Goal: Information Seeking & Learning: Learn about a topic

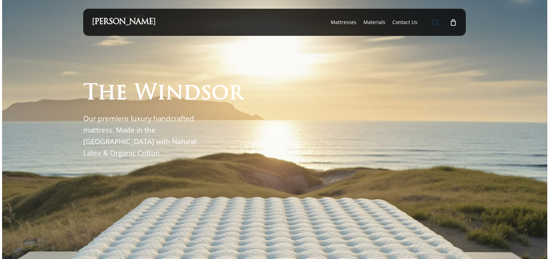
click at [438, 24] on span "Main Menu" at bounding box center [435, 22] width 7 height 7
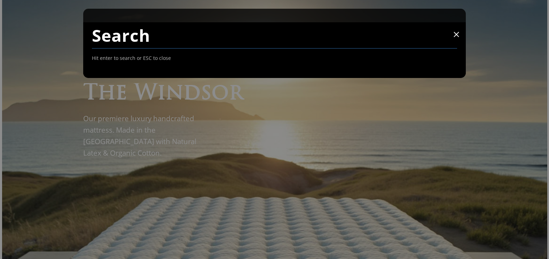
click at [275, 33] on input "Search" at bounding box center [275, 35] width 366 height 26
type input "cascade"
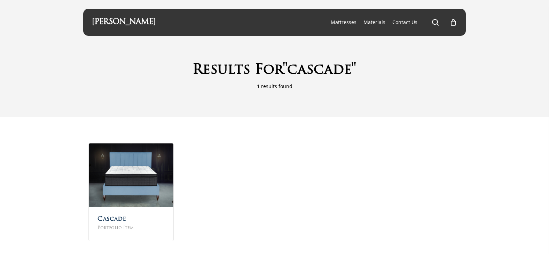
click at [64, 194] on div "Cascade Portfolio Item" at bounding box center [274, 194] width 549 height 154
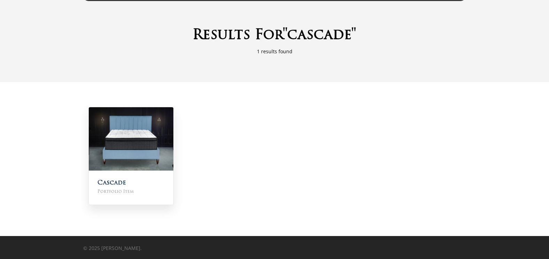
click at [108, 148] on img at bounding box center [131, 138] width 85 height 63
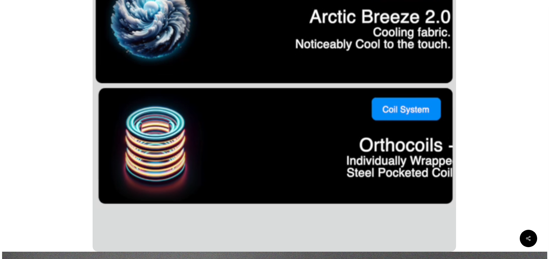
scroll to position [477, 0]
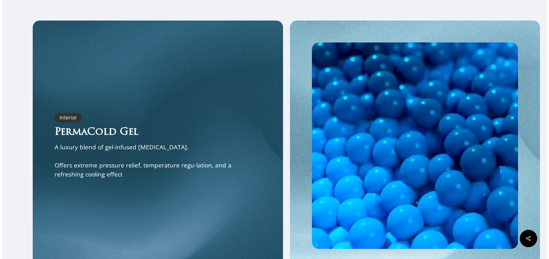
scroll to position [989, 0]
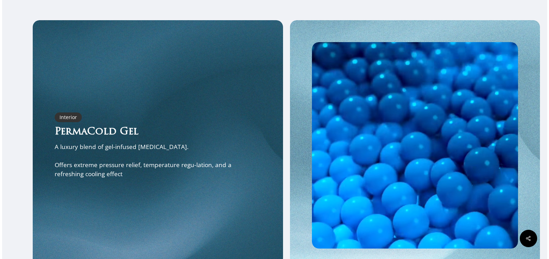
click at [40, 231] on div "Interior PermaCold Gel A luxury blend of gel-infused [MEDICAL_DATA]. Offers ext…" at bounding box center [158, 145] width 250 height 250
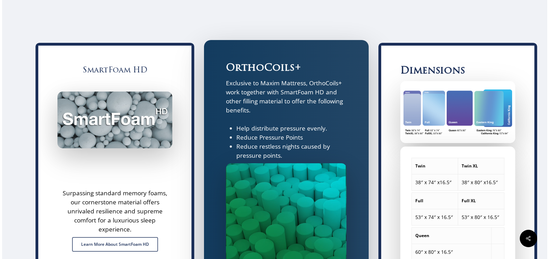
scroll to position [1567, 0]
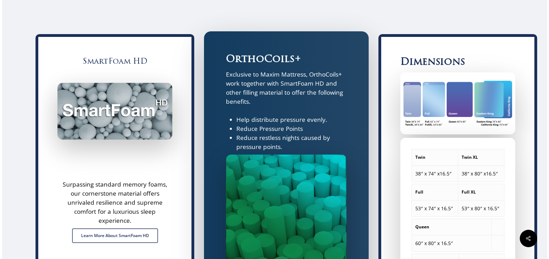
click at [29, 224] on div "SmartFoam HD Surpassing standard memory foams, our cornerstone material offers …" at bounding box center [115, 176] width 172 height 291
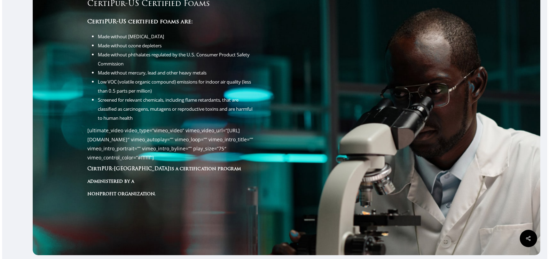
scroll to position [2204, 0]
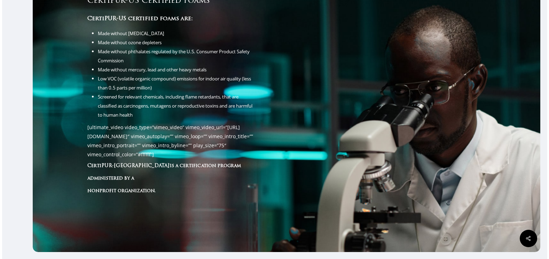
click at [51, 228] on div "CertiPur-US Certified Foams & Gels All Maxim Mattress Foams & Gels Are CertiPur…" at bounding box center [287, 75] width 508 height 353
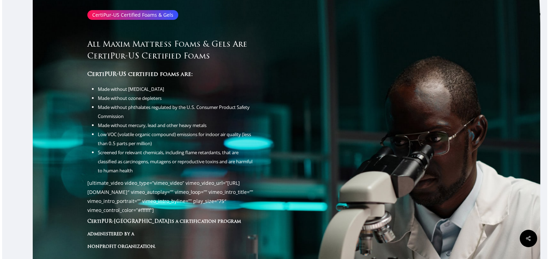
scroll to position [2145, 0]
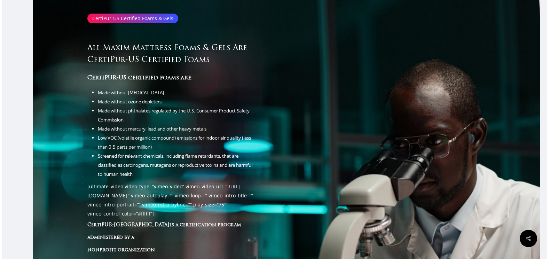
click at [44, 202] on div "CertiPur-US Certified Foams & Gels All Maxim Mattress Foams & Gels Are CertiPur…" at bounding box center [287, 135] width 508 height 353
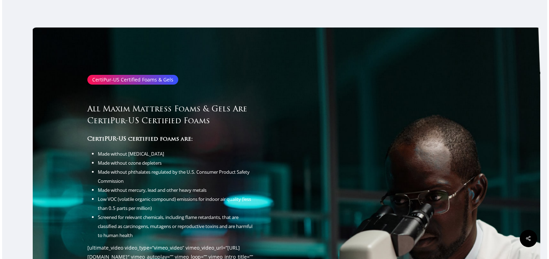
scroll to position [2083, 0]
click at [39, 202] on div "CertiPur-US Certified Foams & Gels All Maxim Mattress Foams & Gels Are CertiPur…" at bounding box center [287, 196] width 508 height 353
click at [35, 236] on div "CertiPur-US Certified Foams & Gels All Maxim Mattress Foams & Gels Are CertiPur…" at bounding box center [287, 196] width 508 height 353
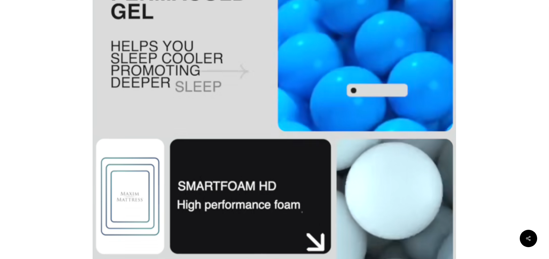
scroll to position [184, 0]
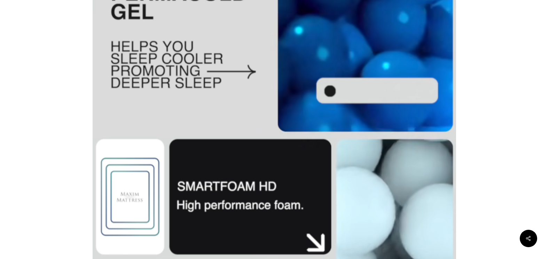
click at [33, 188] on div at bounding box center [47, 221] width 91 height 647
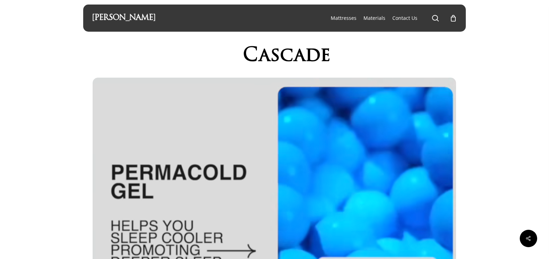
scroll to position [0, 0]
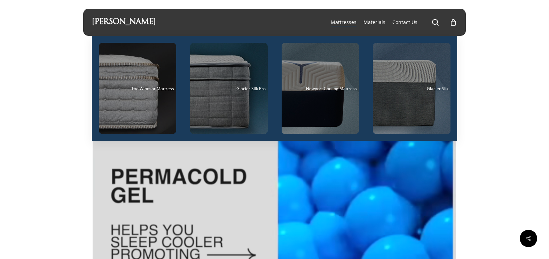
click at [339, 23] on span "Mattresses" at bounding box center [344, 22] width 26 height 7
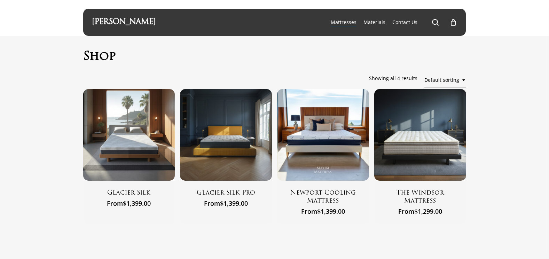
click at [33, 220] on div "Shop Default sorting Sort by popularity Sort by average rating Sort by latest S…" at bounding box center [274, 154] width 549 height 236
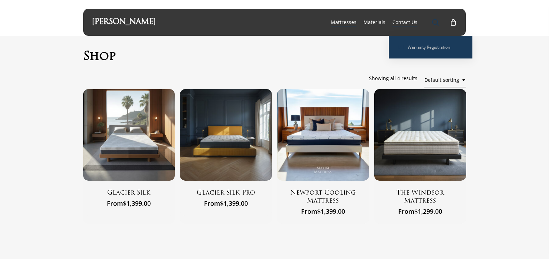
click at [439, 20] on span "Main Menu" at bounding box center [435, 22] width 7 height 7
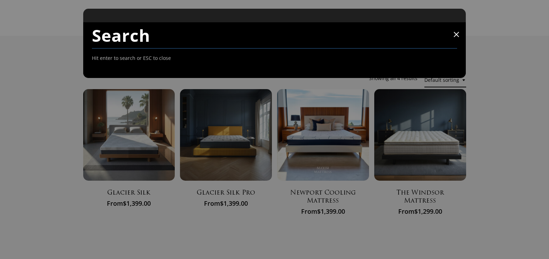
type input "v"
type input "cas"
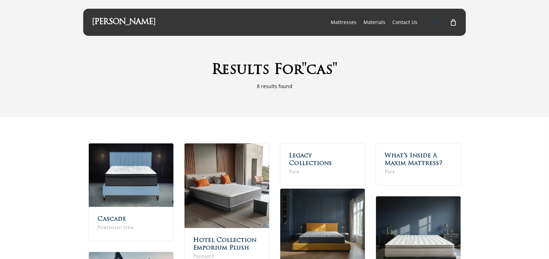
click at [437, 20] on span "Main Menu" at bounding box center [435, 22] width 7 height 7
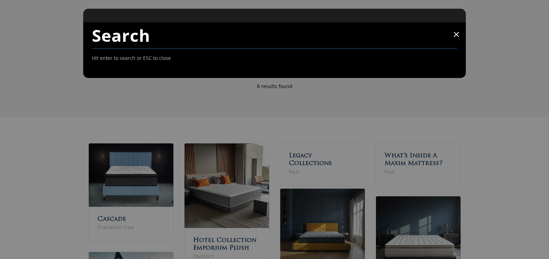
click at [321, 29] on input "Search" at bounding box center [275, 35] width 366 height 26
type input "cascade #2"
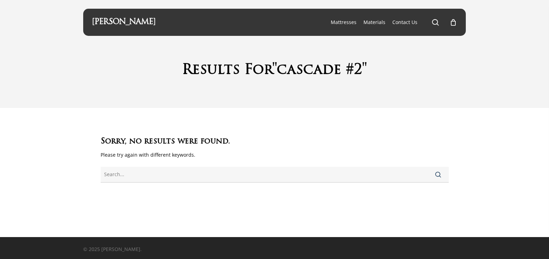
click at [366, 118] on div "Sorry, no results were found. Please try again with different keywords. Search" at bounding box center [275, 145] width 348 height 75
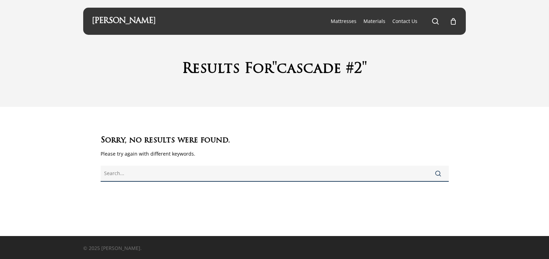
click at [288, 176] on input "text" at bounding box center [275, 174] width 348 height 16
type input "cascade"
click at [428, 165] on button "Search" at bounding box center [438, 173] width 21 height 17
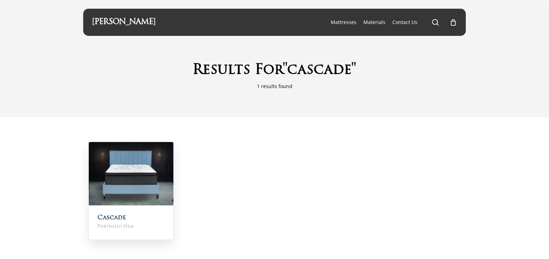
click at [107, 212] on h2 "Cascade Portfolio Item" at bounding box center [131, 223] width 85 height 34
click at [110, 217] on link "Cascade" at bounding box center [112, 218] width 29 height 6
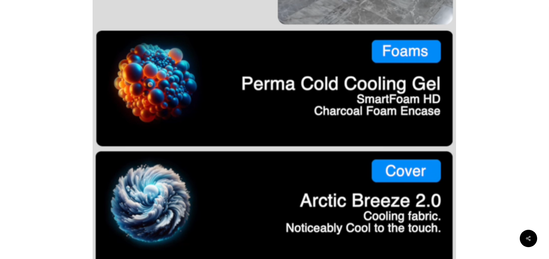
scroll to position [294, 0]
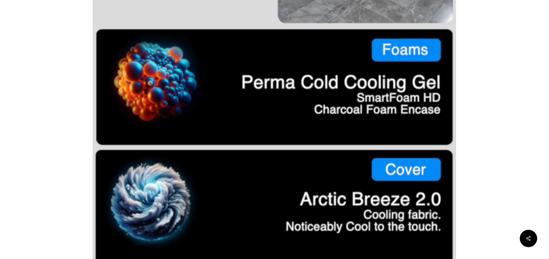
click at [510, 180] on div at bounding box center [501, 111] width 91 height 647
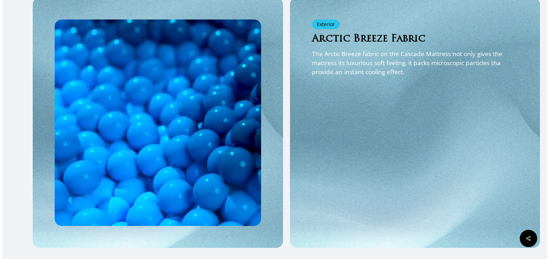
scroll to position [1308, 0]
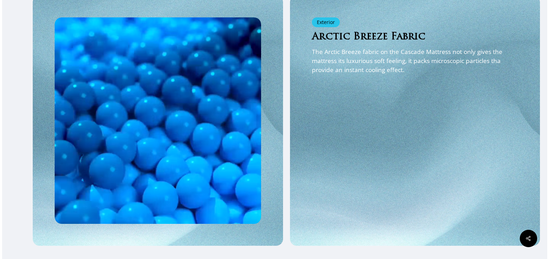
click at [509, 182] on div "Exterior Arctic Breeze Fabric The Arctic Breeze fabric on the Cascade Mattress …" at bounding box center [415, 128] width 207 height 223
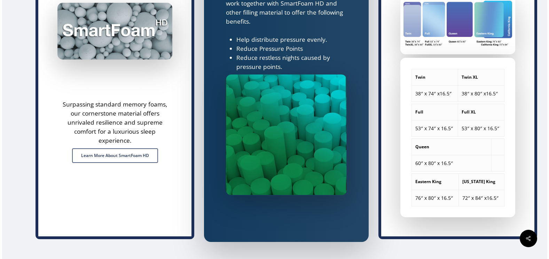
scroll to position [1650, 0]
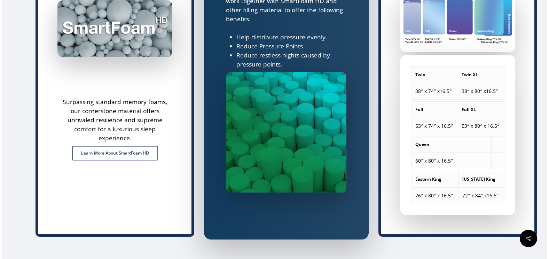
click at [23, 83] on div "SmartFoam HD Surpassing standard memory foams, our cornerstone material offers …" at bounding box center [275, 94] width 546 height 291
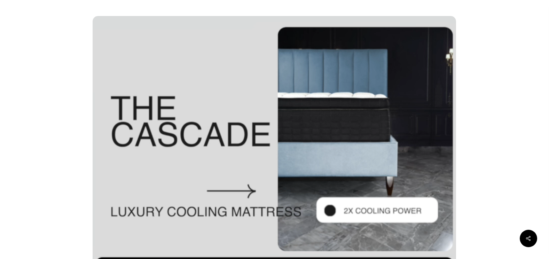
scroll to position [0, 0]
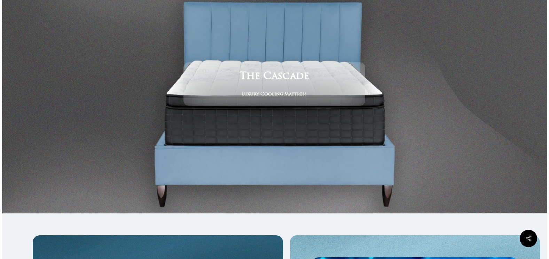
scroll to position [789, 0]
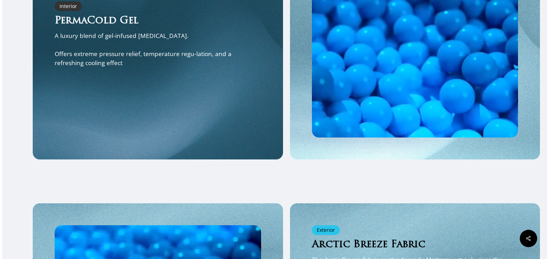
scroll to position [1091, 0]
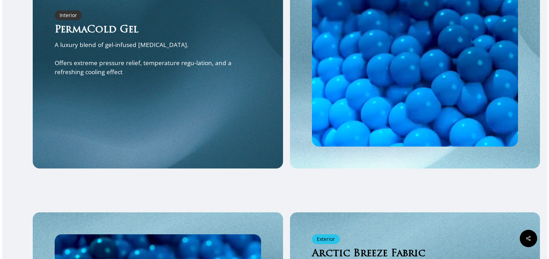
click at [186, 118] on div "Interior PermaCold Gel A luxury blend of gel-infused [MEDICAL_DATA]. Offers ext…" at bounding box center [158, 43] width 250 height 250
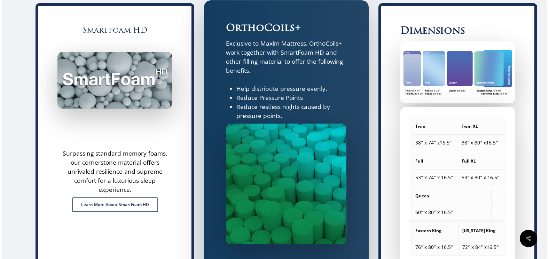
scroll to position [1599, 0]
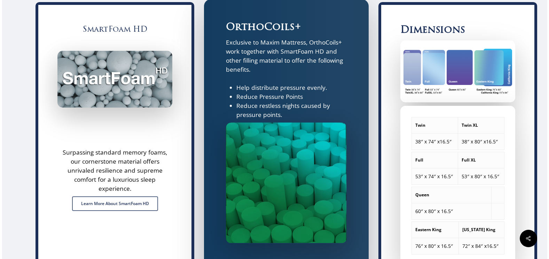
click at [407, 32] on div "Dimensions Twin Twin XL 38″ x 74″ x16.5″ 38″ x 80″ x16.5″ Full Full XL 53″ x 74…" at bounding box center [458, 144] width 165 height 291
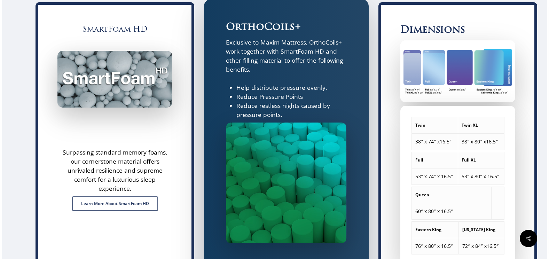
click at [41, 232] on div "SmartFoam HD Surpassing standard memory foams, our cornerstone material offers …" at bounding box center [115, 144] width 165 height 291
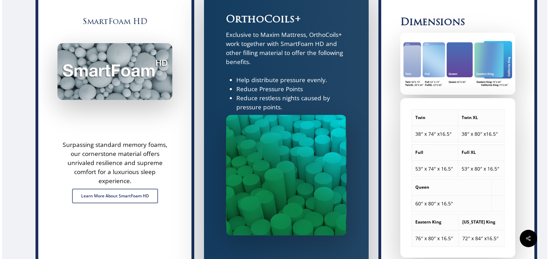
scroll to position [1617, 0]
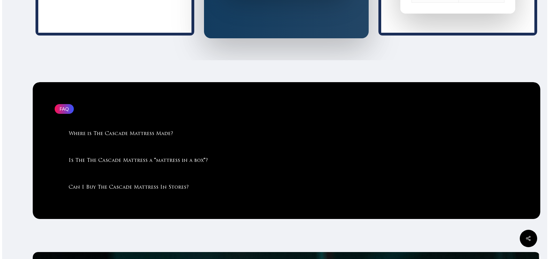
click at [33, 211] on div "FAQ Where is The Cascade Mattress Made? The Cascade Mattress is Assembled in th…" at bounding box center [287, 150] width 508 height 137
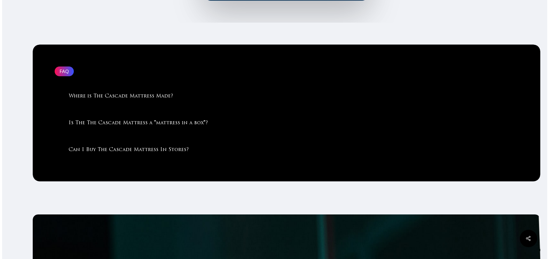
scroll to position [1890, 0]
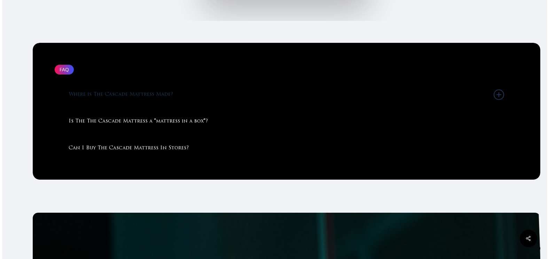
click at [142, 108] on link "Where is The Cascade Mattress Made?" at bounding box center [287, 95] width 436 height 26
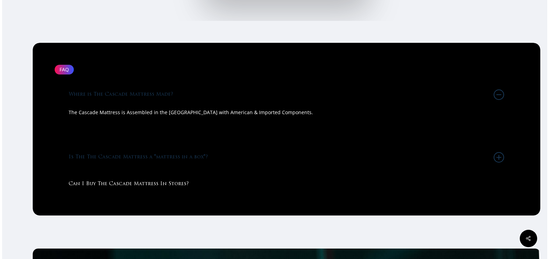
click at [133, 168] on link "Is The The Cascade Mattress a "mattress in a box"?" at bounding box center [287, 157] width 436 height 26
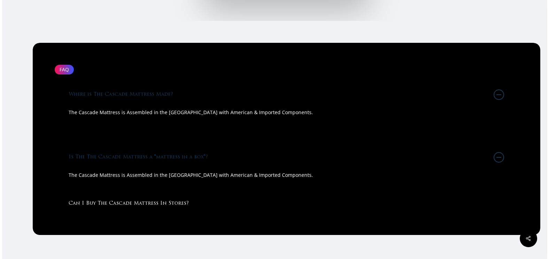
click at [37, 224] on div "FAQ Where is The Cascade Mattress Made? The Cascade Mattress is Assembled in th…" at bounding box center [287, 139] width 508 height 192
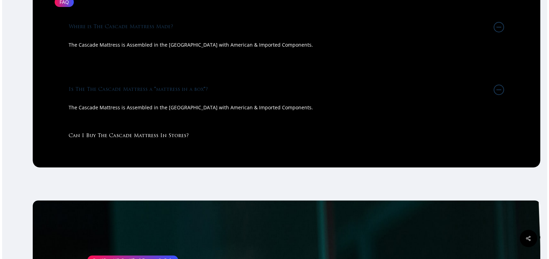
scroll to position [1958, 0]
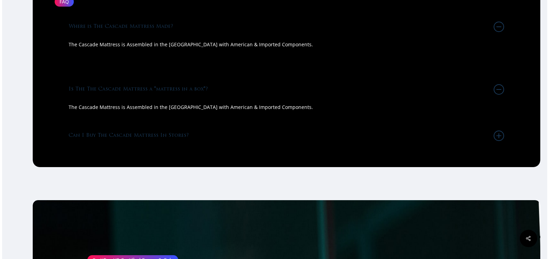
click at [146, 149] on link "Can I Buy The Cascade Mattress In Stores?" at bounding box center [287, 136] width 436 height 26
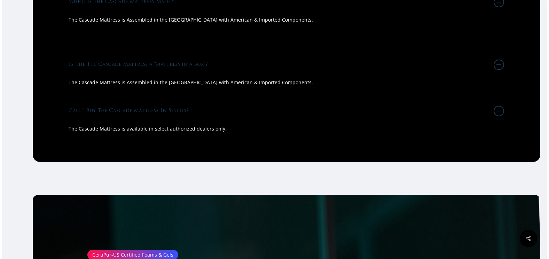
scroll to position [1983, 0]
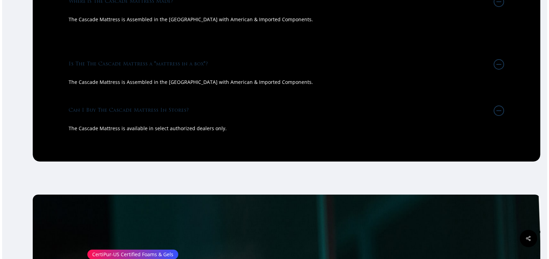
click at [39, 162] on div "FAQ Where is The Cascade Mattress Made? The Cascade Mattress is Assembled in th…" at bounding box center [287, 56] width 508 height 212
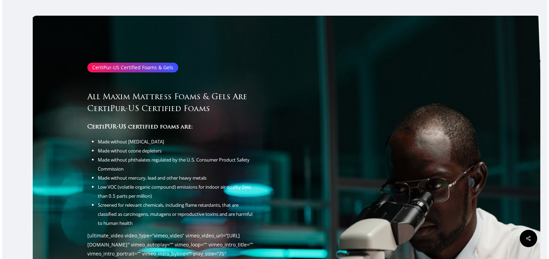
scroll to position [2171, 0]
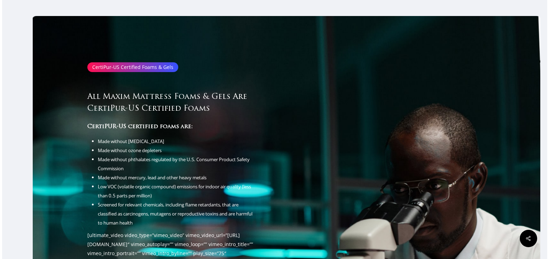
click at [116, 72] on div "CertiPur-US Certified Foams & Gels" at bounding box center [132, 67] width 91 height 10
click at [147, 170] on li "Made without phthalates regulated by the U.S. Consumer Product Safety Commission" at bounding box center [176, 164] width 156 height 18
click at [350, 177] on div at bounding box center [403, 183] width 232 height 309
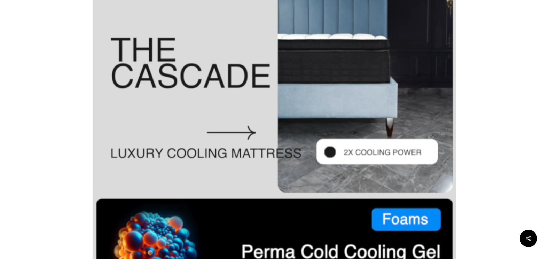
scroll to position [0, 0]
